Goal: Task Accomplishment & Management: Manage account settings

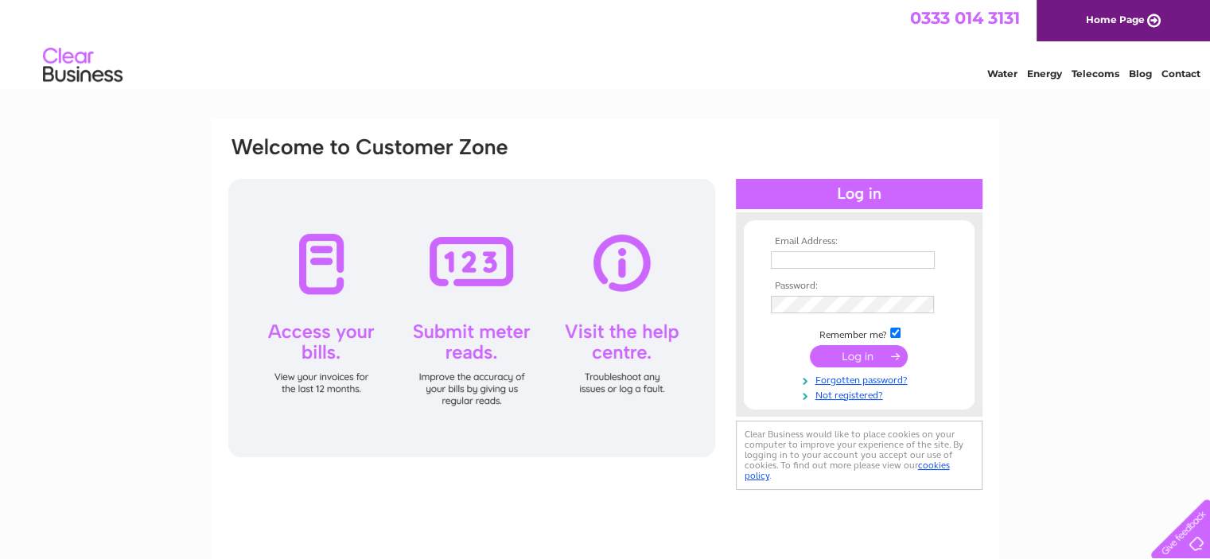
click at [840, 254] on input "text" at bounding box center [853, 259] width 164 height 17
click at [926, 258] on input "text" at bounding box center [853, 260] width 165 height 19
click at [1015, 266] on div "Email Address: Password:" at bounding box center [605, 477] width 1210 height 717
click at [852, 255] on input "text" at bounding box center [853, 259] width 164 height 17
click at [922, 259] on img at bounding box center [921, 260] width 13 height 13
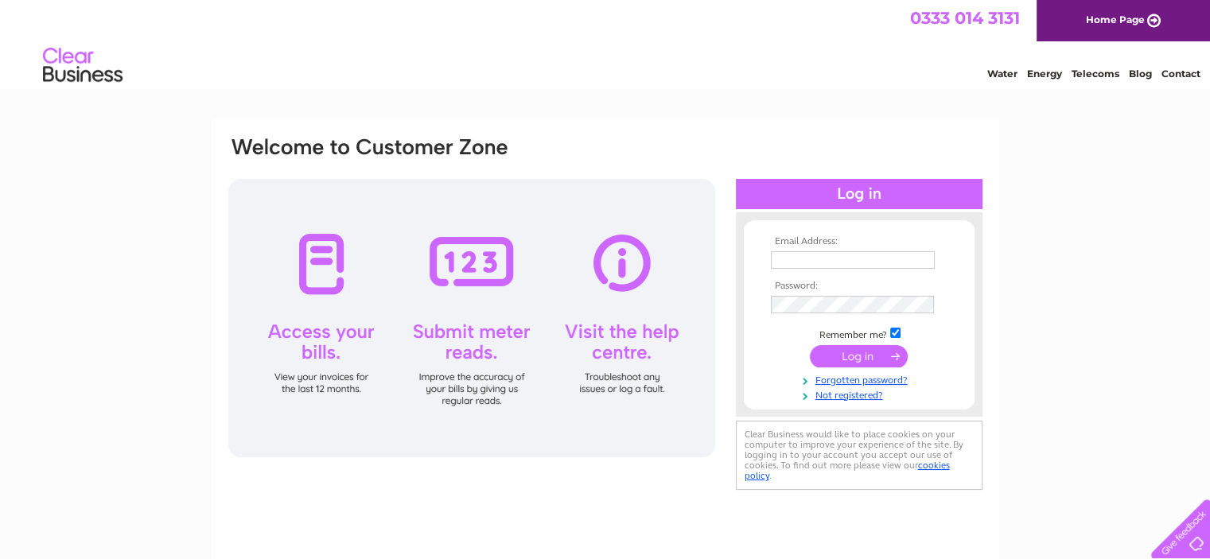
click at [830, 262] on input "text" at bounding box center [853, 259] width 164 height 17
click at [925, 266] on span "1" at bounding box center [926, 266] width 9 height 10
click at [923, 274] on tbody "Email Address: 1 Password: 1 Remember me? Forgotten password?" at bounding box center [859, 318] width 184 height 165
click at [927, 263] on span "1" at bounding box center [926, 266] width 9 height 10
click at [923, 261] on span "1" at bounding box center [926, 266] width 9 height 10
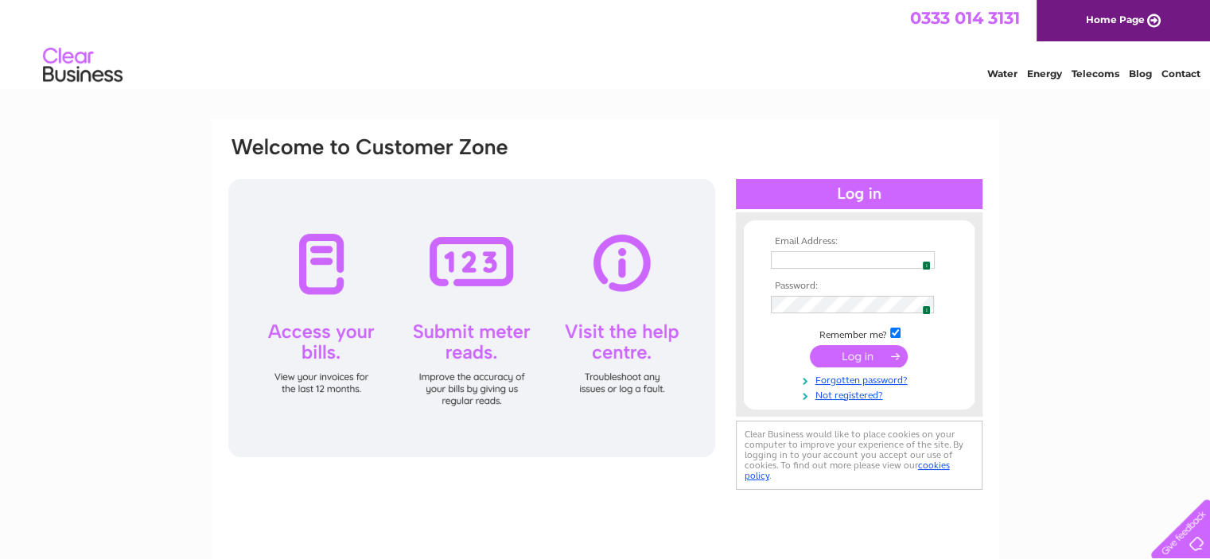
click at [926, 266] on span "1" at bounding box center [926, 266] width 9 height 10
drag, startPoint x: 797, startPoint y: 257, endPoint x: 797, endPoint y: 287, distance: 30.2
click at [797, 257] on input "text" at bounding box center [853, 260] width 165 height 19
click at [761, 330] on form "Email Address: Password: Remember me?" at bounding box center [859, 319] width 231 height 166
click at [922, 263] on img at bounding box center [921, 260] width 13 height 13
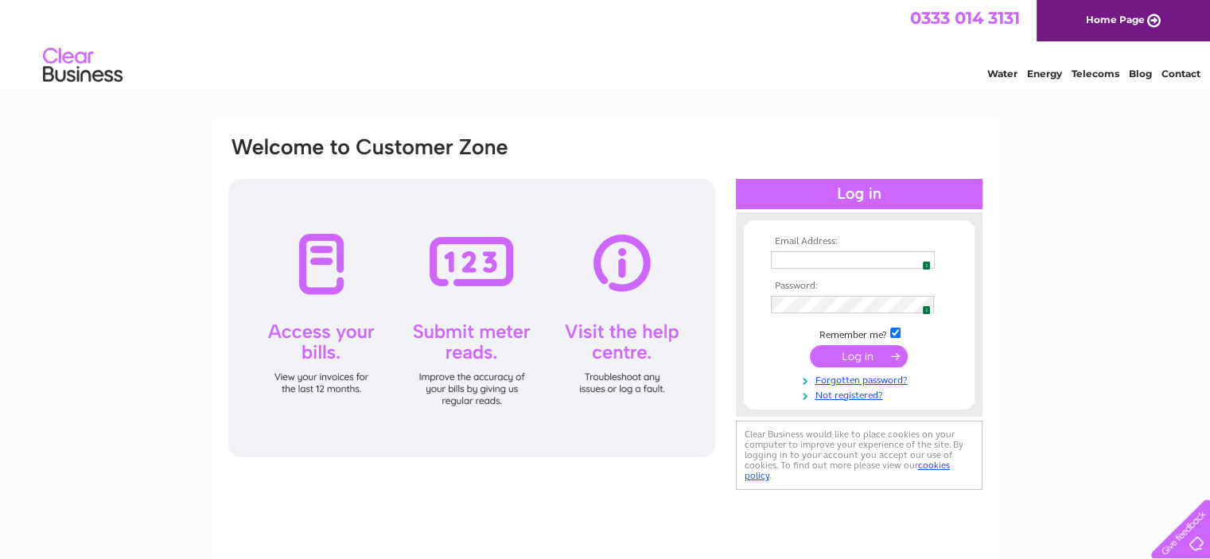
click at [922, 261] on span "1" at bounding box center [926, 266] width 9 height 10
type input "deltonpets@hotmail.co.uk"
click at [867, 351] on input "submit" at bounding box center [859, 356] width 98 height 22
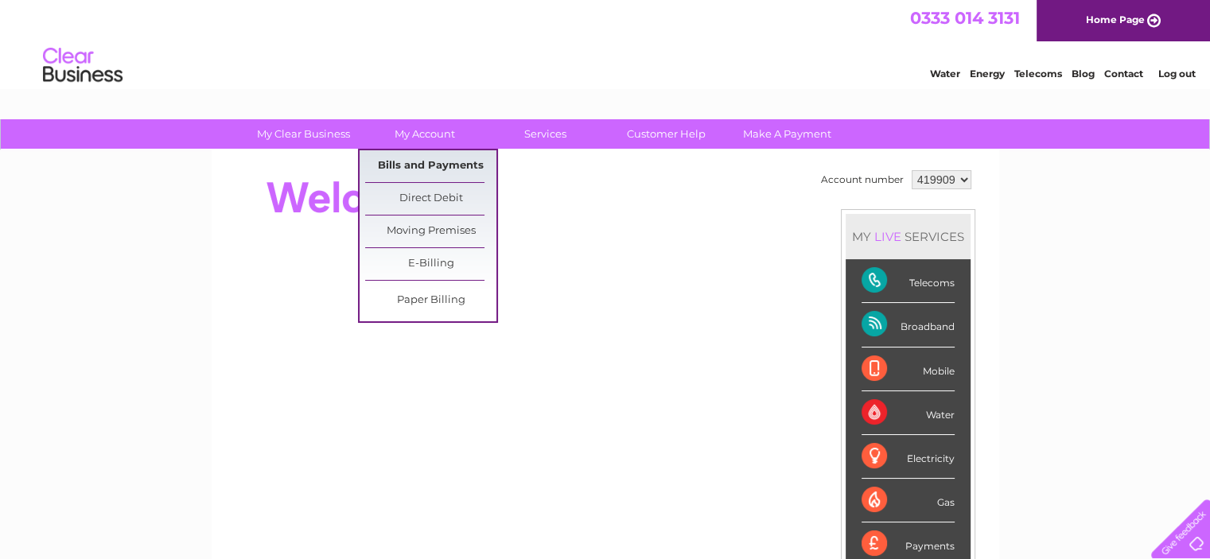
click at [427, 165] on link "Bills and Payments" at bounding box center [430, 166] width 131 height 32
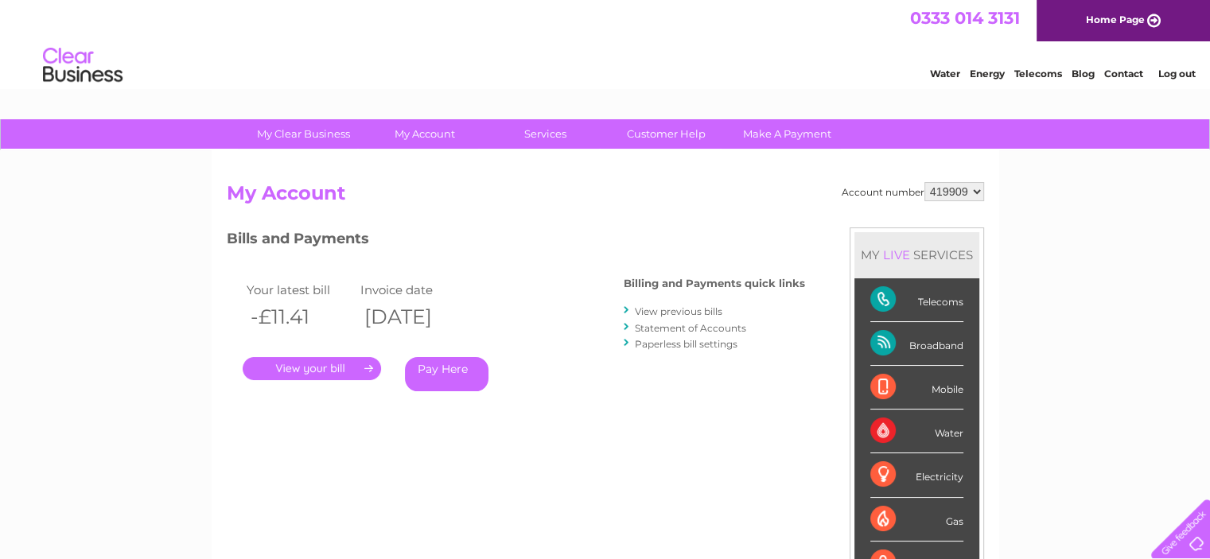
click at [313, 370] on link "." at bounding box center [312, 368] width 138 height 23
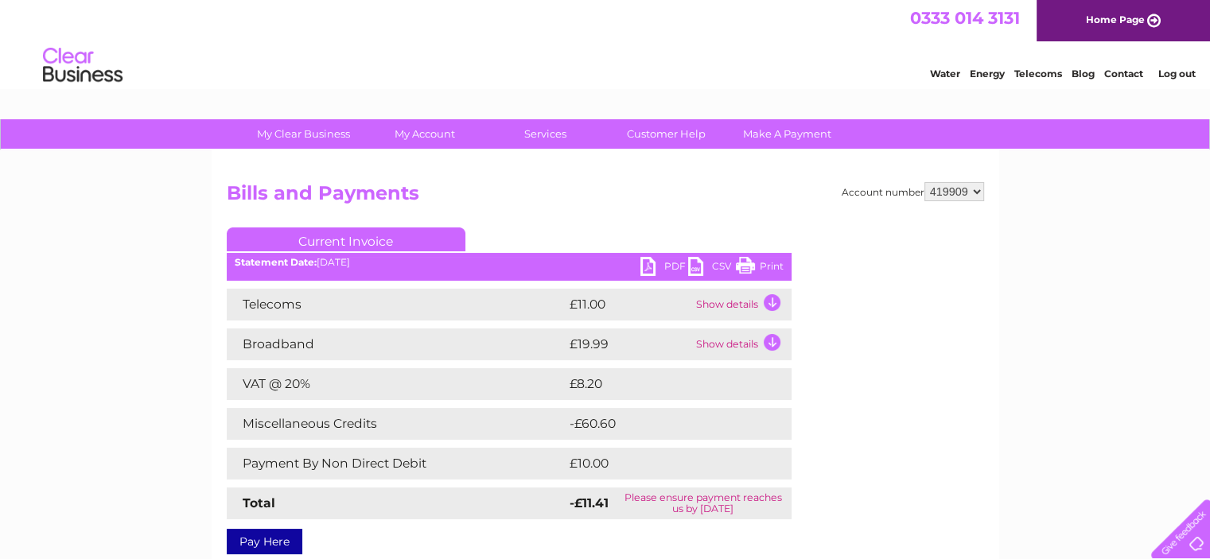
click at [666, 262] on link "PDF" at bounding box center [664, 268] width 48 height 23
